Goal: Information Seeking & Learning: Learn about a topic

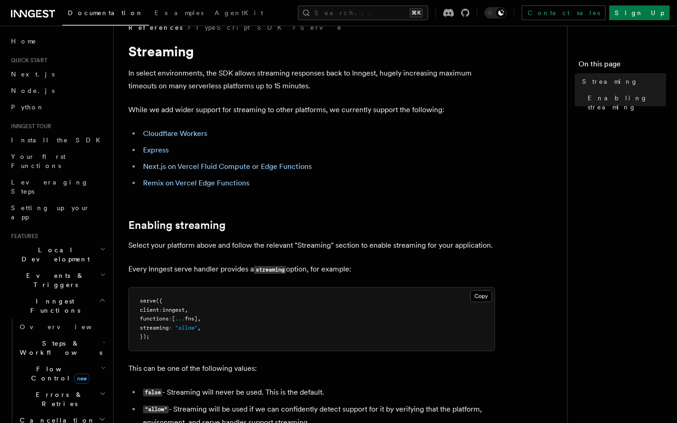
scroll to position [14, 0]
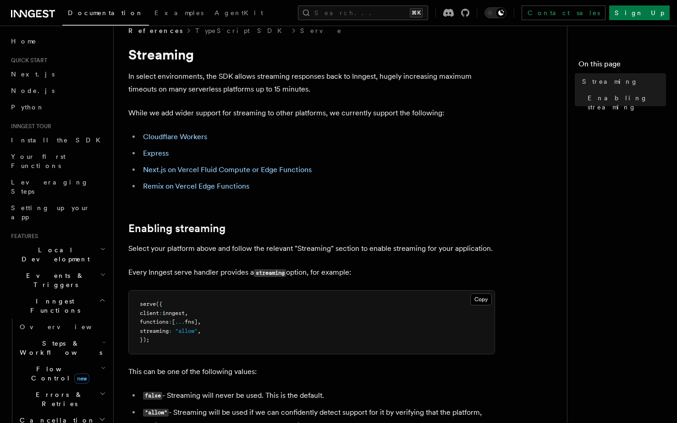
click at [224, 165] on li "Next.js on Vercel Fluid Compute or Edge Functions" at bounding box center [317, 170] width 355 height 13
click at [223, 169] on link "Next.js on Vercel Fluid Compute or Edge Functions" at bounding box center [227, 169] width 169 height 9
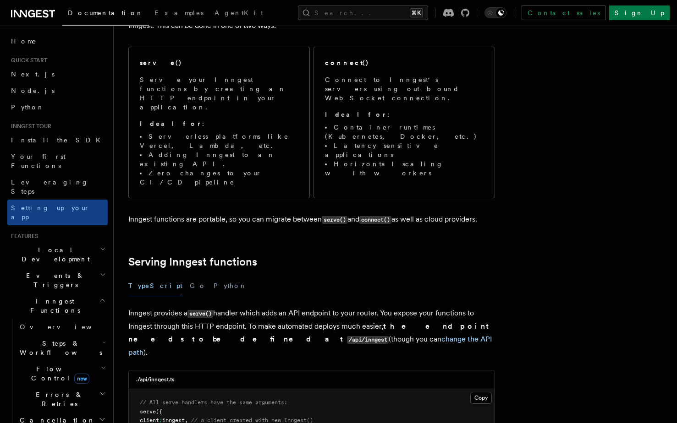
scroll to position [123, 0]
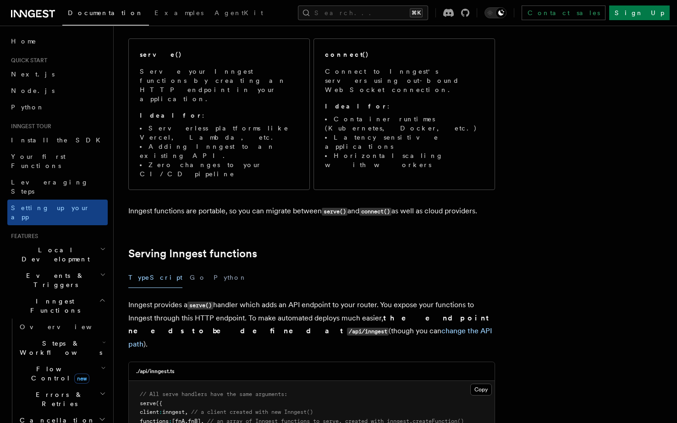
click at [214, 268] on button "Python" at bounding box center [230, 278] width 33 height 21
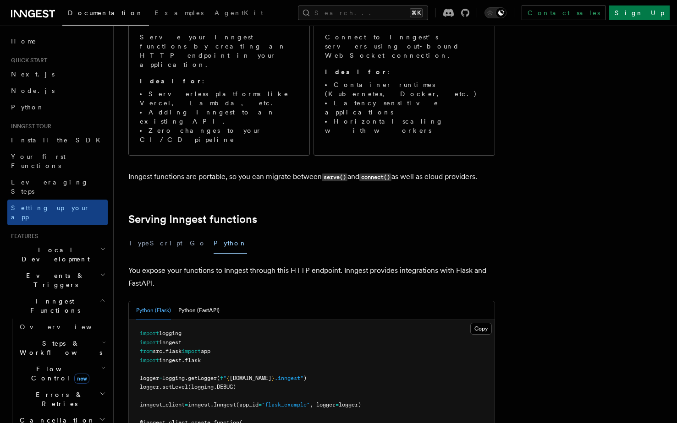
scroll to position [181, 0]
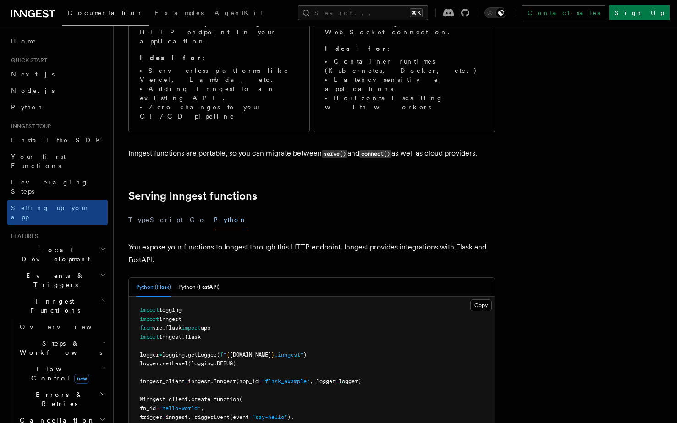
click at [205, 278] on button "Python (FastAPI)" at bounding box center [198, 287] width 41 height 19
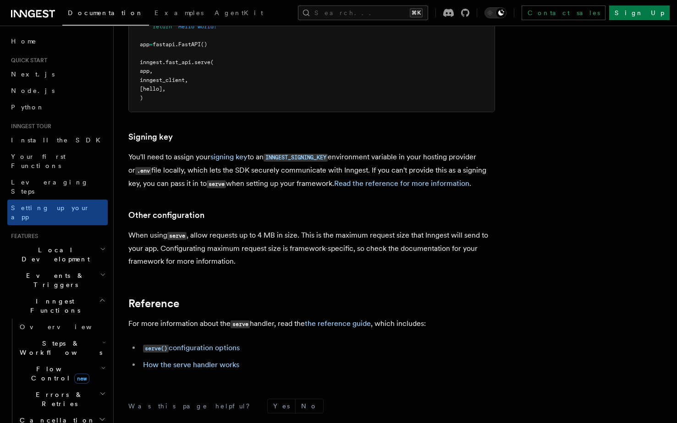
scroll to position [616, 0]
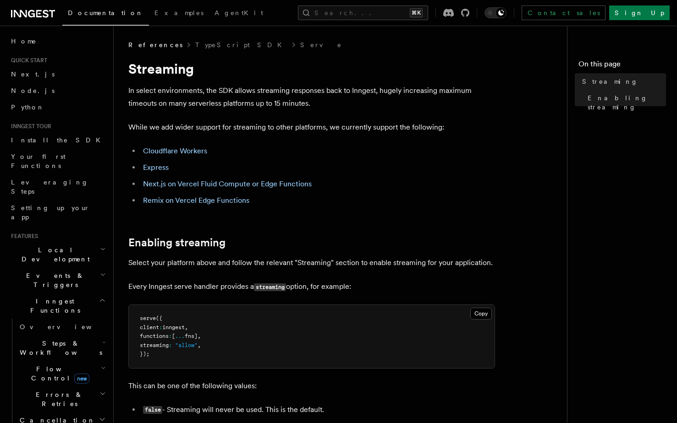
click at [359, 174] on ul "Cloudflare Workers Express Next.js on Vercel Fluid Compute or Edge Functions Re…" at bounding box center [311, 176] width 367 height 62
click at [241, 123] on p "While we add wider support for streaming to other platforms, we currently suppo…" at bounding box center [311, 127] width 367 height 13
click at [259, 135] on article "References TypeScript SDK Serve Streaming In select environments, the SDK allow…" at bounding box center [343, 382] width 431 height 684
click at [248, 123] on p "While we add wider support for streaming to other platforms, we currently suppo…" at bounding box center [311, 127] width 367 height 13
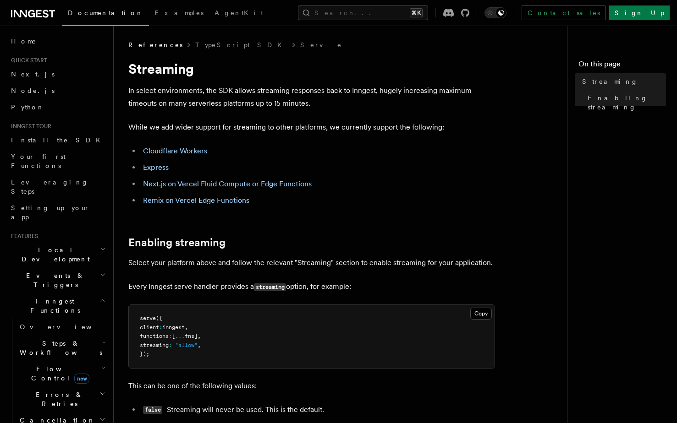
click at [248, 123] on p "While we add wider support for streaming to other platforms, we currently suppo…" at bounding box center [311, 127] width 367 height 13
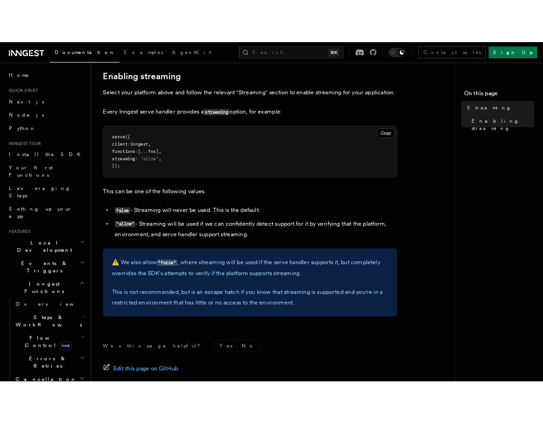
scroll to position [302, 0]
